Goal: Browse casually: Explore the website without a specific task or goal

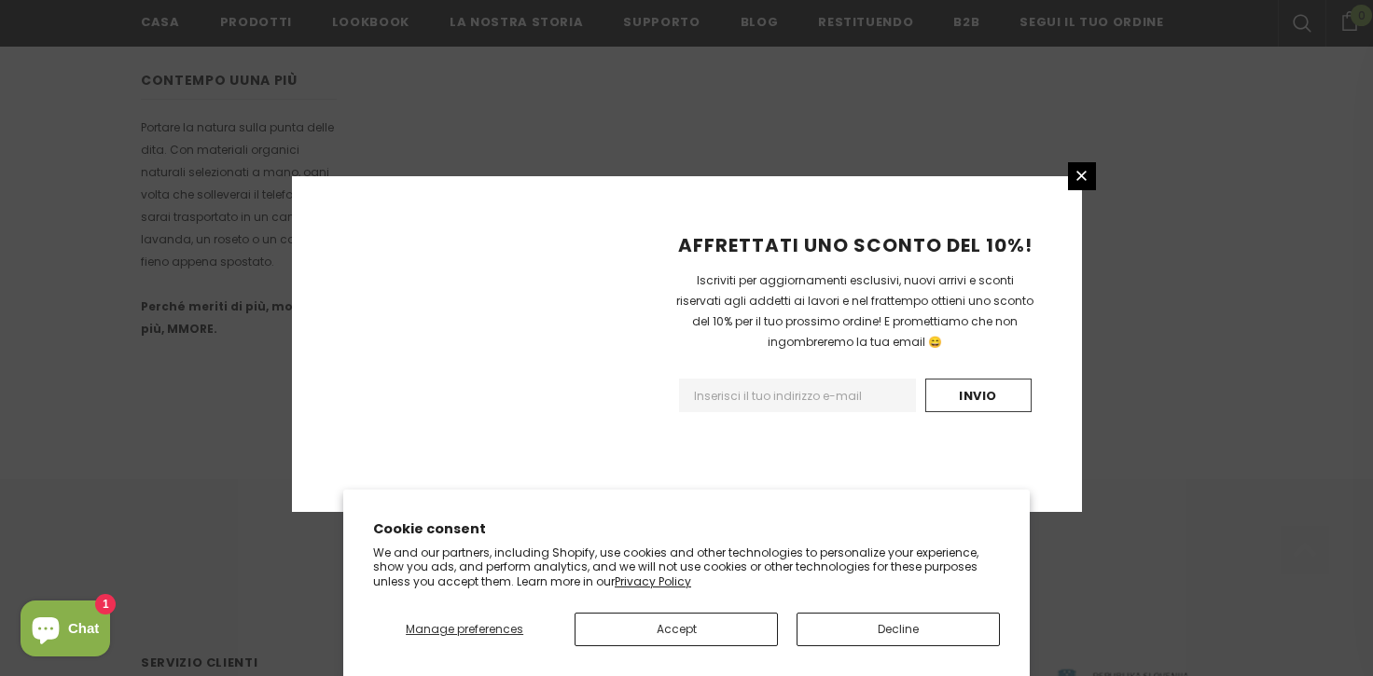
scroll to position [1236, 0]
